Goal: Transaction & Acquisition: Subscribe to service/newsletter

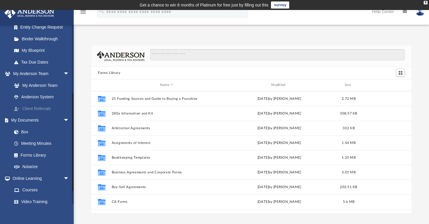
scroll to position [122, 0]
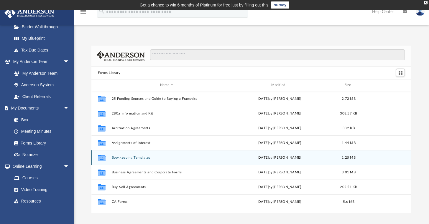
click at [103, 157] on icon "grid" at bounding box center [102, 158] width 8 height 5
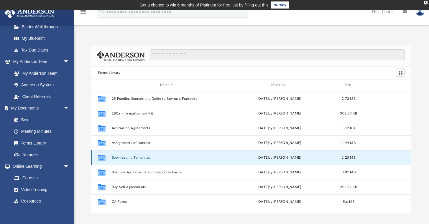
click at [144, 157] on button "Bookkeeping Templates" at bounding box center [167, 158] width 110 height 4
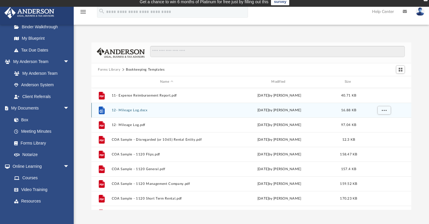
scroll to position [3, 0]
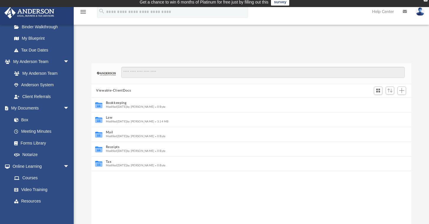
scroll to position [5, 5]
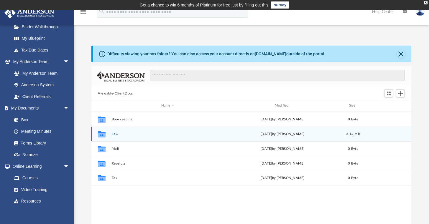
click at [102, 133] on icon "grid" at bounding box center [102, 135] width 8 height 5
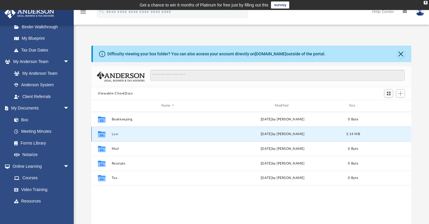
click at [192, 136] on div "Collaborated Folder Law Tue Aug 12 2025 by Crayton Olivieri 3.14 MB" at bounding box center [251, 134] width 320 height 15
click at [102, 134] on icon "grid" at bounding box center [102, 135] width 8 height 5
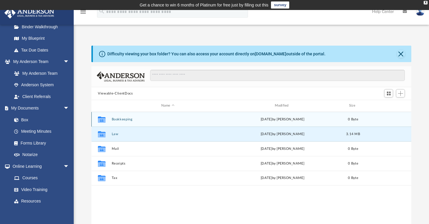
click at [109, 119] on div "Collaborated Folder" at bounding box center [101, 119] width 15 height 9
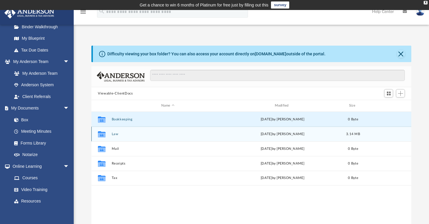
click at [112, 135] on button "Law" at bounding box center [168, 134] width 112 height 4
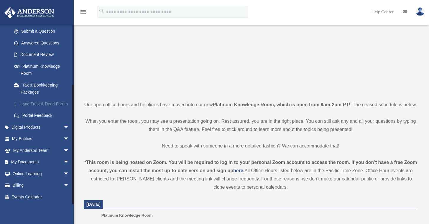
scroll to position [82, 0]
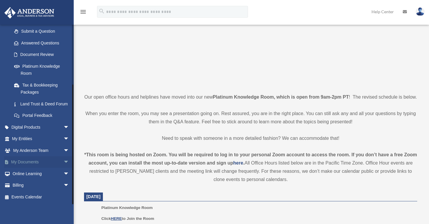
click at [26, 162] on link "My Documents arrow_drop_down" at bounding box center [41, 162] width 74 height 12
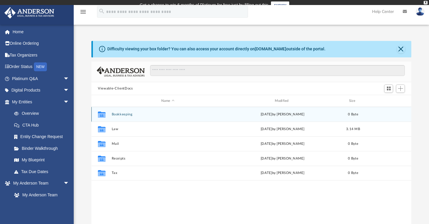
scroll to position [5, 5]
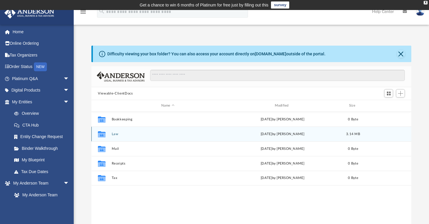
click at [104, 133] on icon "grid" at bounding box center [102, 135] width 8 height 5
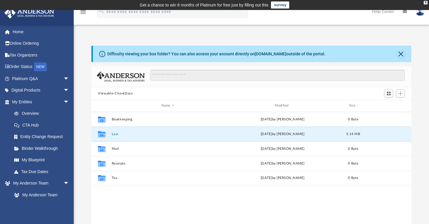
click at [402, 54] on button "Close" at bounding box center [400, 54] width 8 height 8
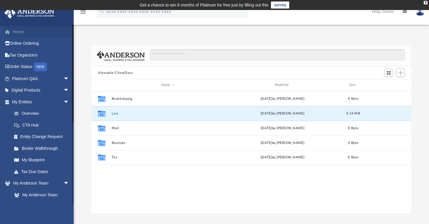
click at [19, 32] on link "Home" at bounding box center [41, 32] width 74 height 12
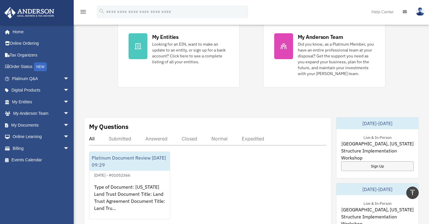
scroll to position [138, 0]
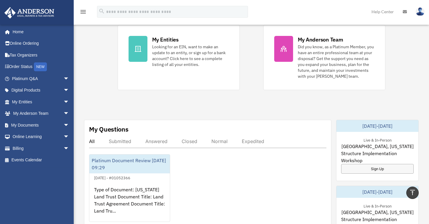
click at [381, 11] on link "Help Center" at bounding box center [382, 11] width 31 height 23
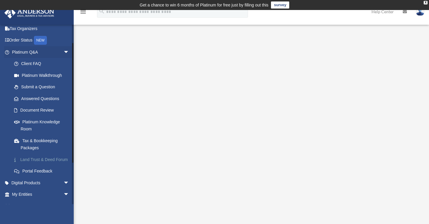
scroll to position [28, 0]
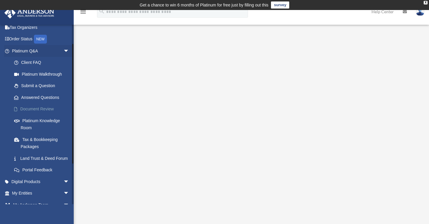
click at [47, 108] on link "Document Review" at bounding box center [43, 109] width 70 height 12
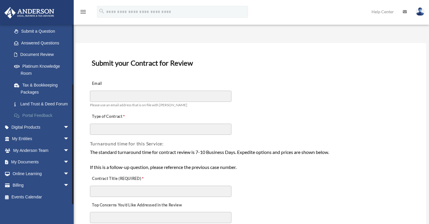
scroll to position [19, 0]
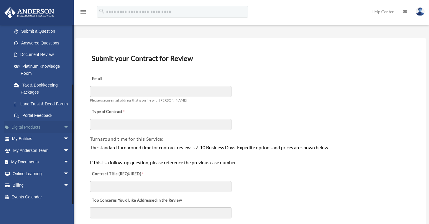
click at [20, 128] on link "Digital Products arrow_drop_down" at bounding box center [41, 127] width 74 height 12
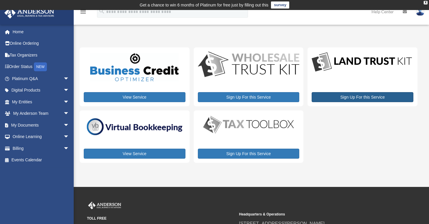
click at [357, 96] on link "Sign Up For this Service" at bounding box center [362, 97] width 102 height 10
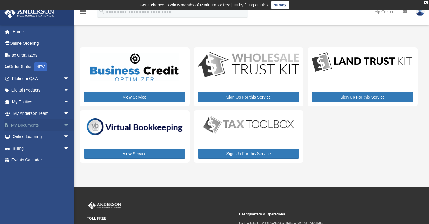
click at [36, 123] on link "My Documents arrow_drop_down" at bounding box center [41, 125] width 74 height 12
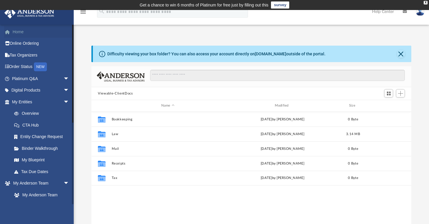
click at [24, 32] on link "Home" at bounding box center [41, 32] width 74 height 12
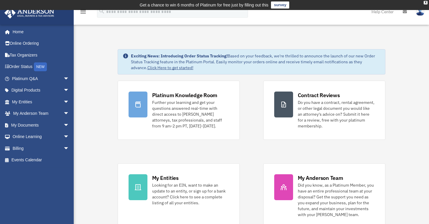
scroll to position [1, 0]
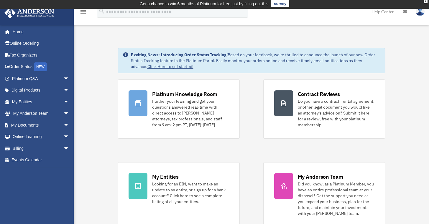
click at [84, 12] on icon "menu" at bounding box center [83, 11] width 7 height 7
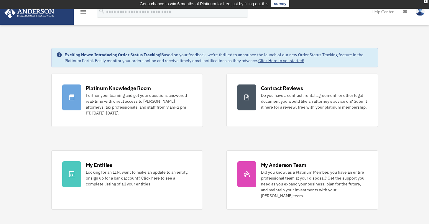
click at [83, 12] on icon "menu" at bounding box center [83, 11] width 7 height 7
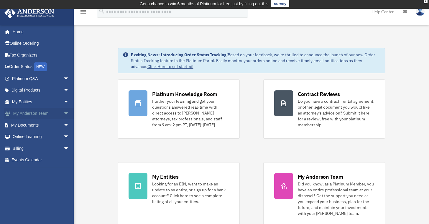
click at [30, 112] on link "My [PERSON_NAME] Team arrow_drop_down" at bounding box center [41, 114] width 74 height 12
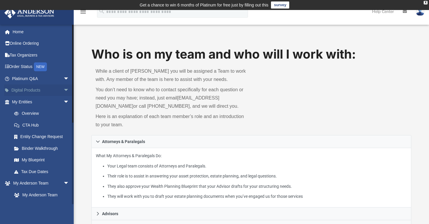
click at [18, 88] on link "Digital Products arrow_drop_down" at bounding box center [41, 91] width 74 height 12
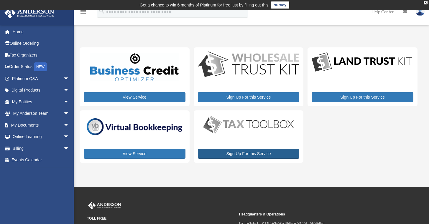
click at [243, 153] on link "Sign Up For this Service" at bounding box center [249, 154] width 102 height 10
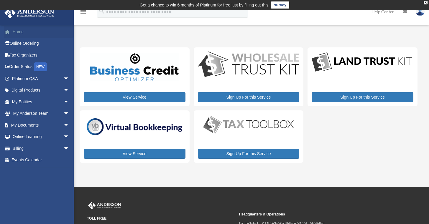
click at [16, 32] on link "Home" at bounding box center [41, 32] width 74 height 12
